Goal: Information Seeking & Learning: Find specific fact

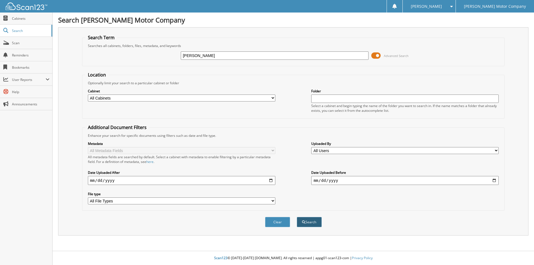
type input "myers, sara"
click at [313, 223] on button "Search" at bounding box center [309, 222] width 25 height 10
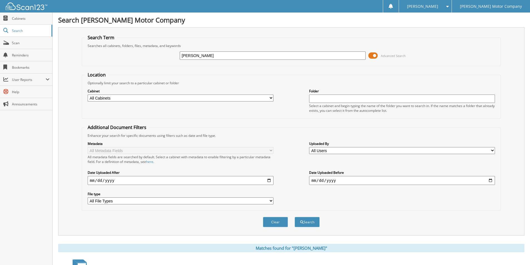
click at [209, 55] on input "myers, sara" at bounding box center [273, 55] width 186 height 8
type input "myers, sarah"
click at [304, 224] on button "Search" at bounding box center [306, 222] width 25 height 10
click at [273, 222] on button "Clear" at bounding box center [275, 222] width 25 height 10
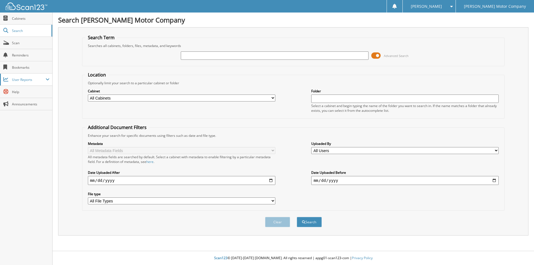
click at [17, 80] on span "User Reports" at bounding box center [29, 79] width 34 height 5
click at [17, 91] on span "My Recent Activity" at bounding box center [29, 91] width 41 height 5
type input "[PERSON_NAME]"
click at [376, 54] on span at bounding box center [375, 55] width 9 height 8
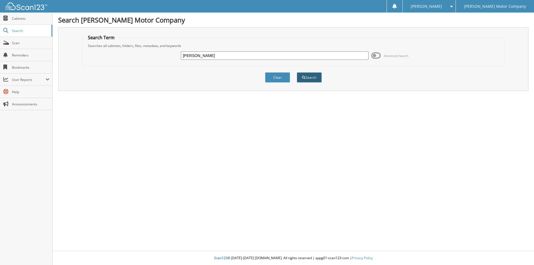
click at [312, 77] on button "Search" at bounding box center [309, 77] width 25 height 10
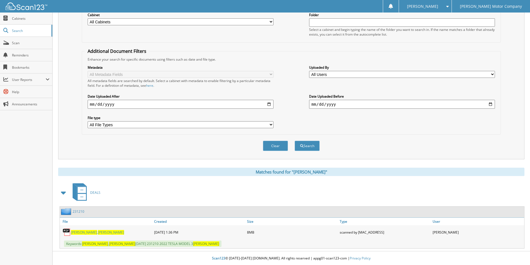
scroll to position [77, 0]
click at [98, 232] on span "SARAH" at bounding box center [111, 232] width 26 height 5
click at [17, 28] on link "Search" at bounding box center [26, 31] width 52 height 12
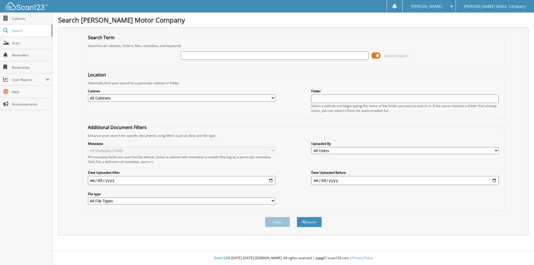
click at [188, 56] on input "text" at bounding box center [274, 55] width 187 height 8
type input "james mcvey"
click at [310, 222] on button "Search" at bounding box center [309, 222] width 25 height 10
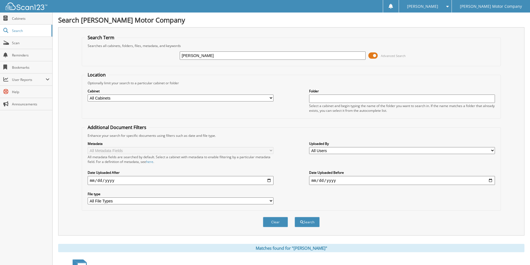
click at [205, 56] on input "[PERSON_NAME]" at bounding box center [273, 55] width 186 height 8
type input "j"
type input "[PERSON_NAME]"
click at [310, 221] on button "Search" at bounding box center [306, 222] width 25 height 10
click at [210, 55] on input "[PERSON_NAME]" at bounding box center [273, 55] width 186 height 8
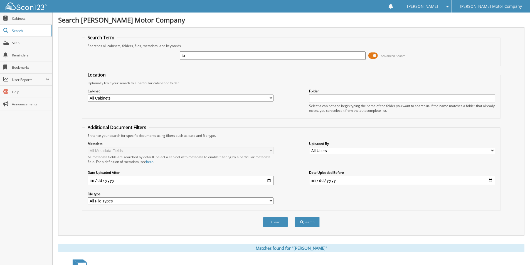
type input "t"
click at [181, 55] on input "pril [PERSON_NAME]" at bounding box center [273, 55] width 186 height 8
type input "[PERSON_NAME]"
click at [306, 224] on button "Search" at bounding box center [306, 222] width 25 height 10
click at [271, 222] on button "Clear" at bounding box center [275, 222] width 25 height 10
